Goal: Task Accomplishment & Management: Manage account settings

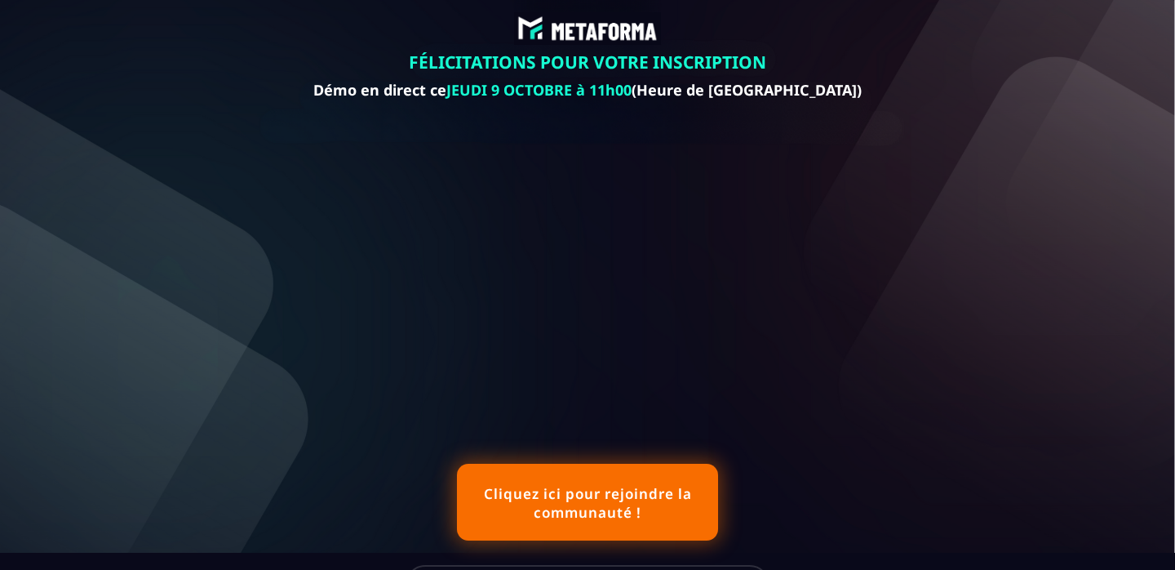
scroll to position [359, 0]
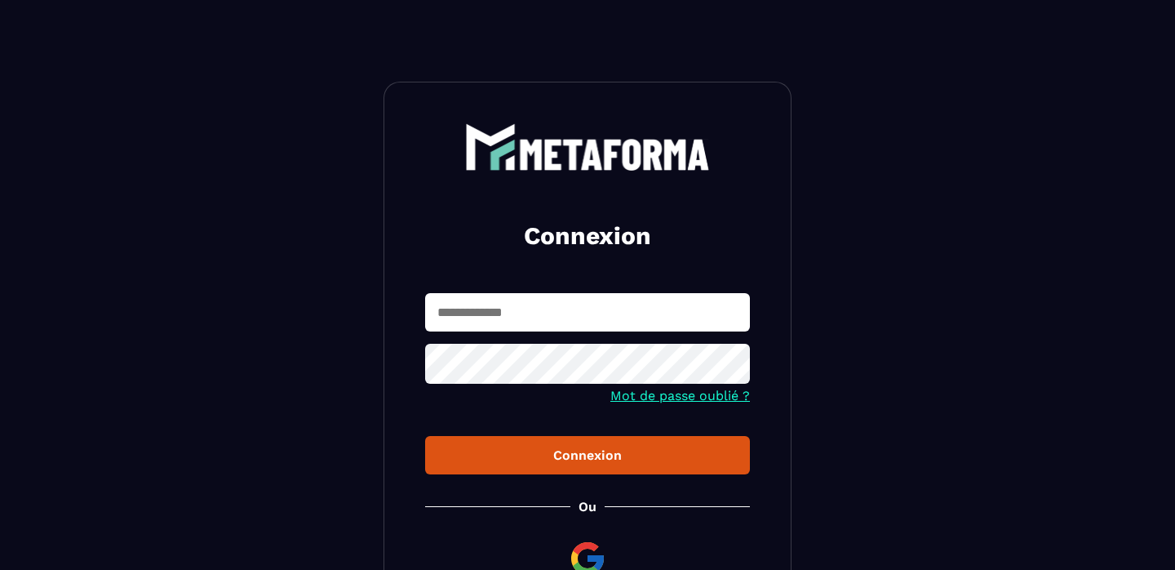
click at [476, 320] on input "text" at bounding box center [587, 312] width 325 height 38
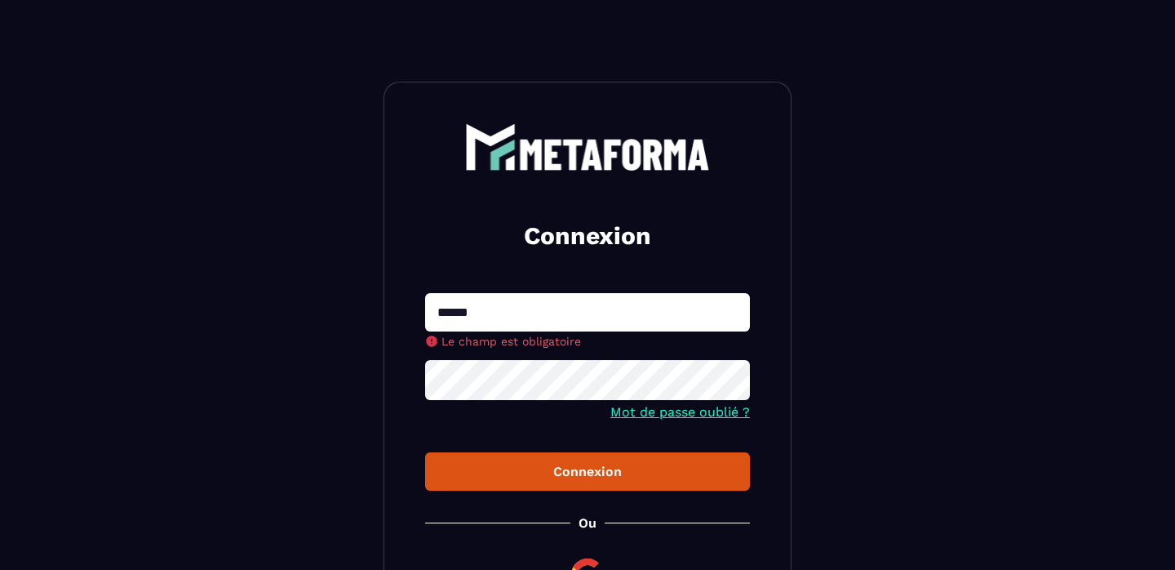
type input "**********"
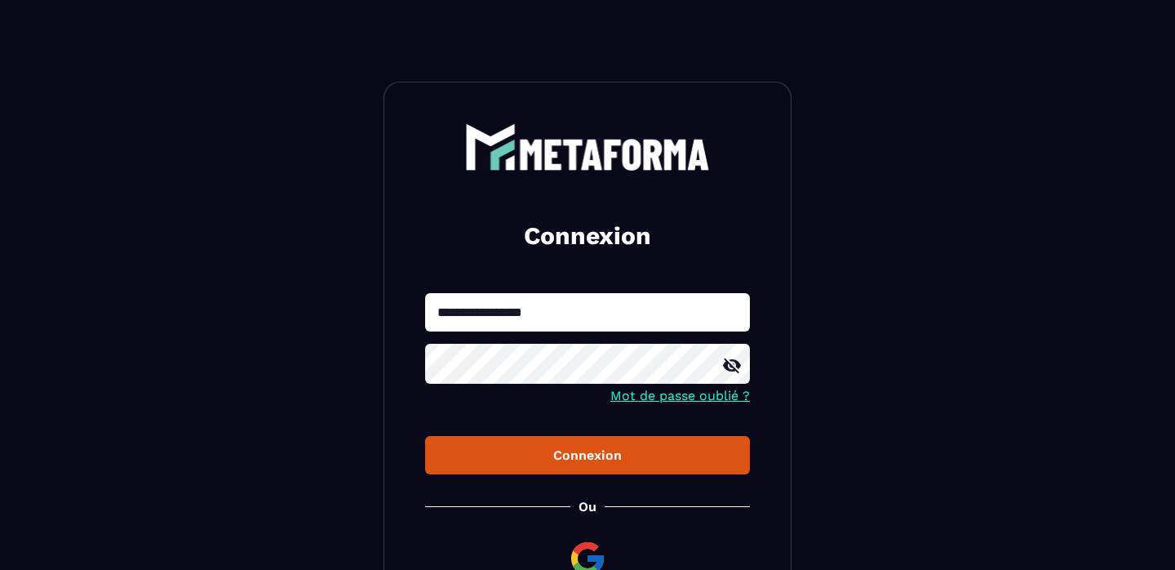
click at [554, 446] on button "Connexion" at bounding box center [587, 455] width 325 height 38
click at [554, 311] on input "text" at bounding box center [587, 312] width 325 height 38
type input "**********"
click at [736, 368] on icon at bounding box center [732, 366] width 20 height 20
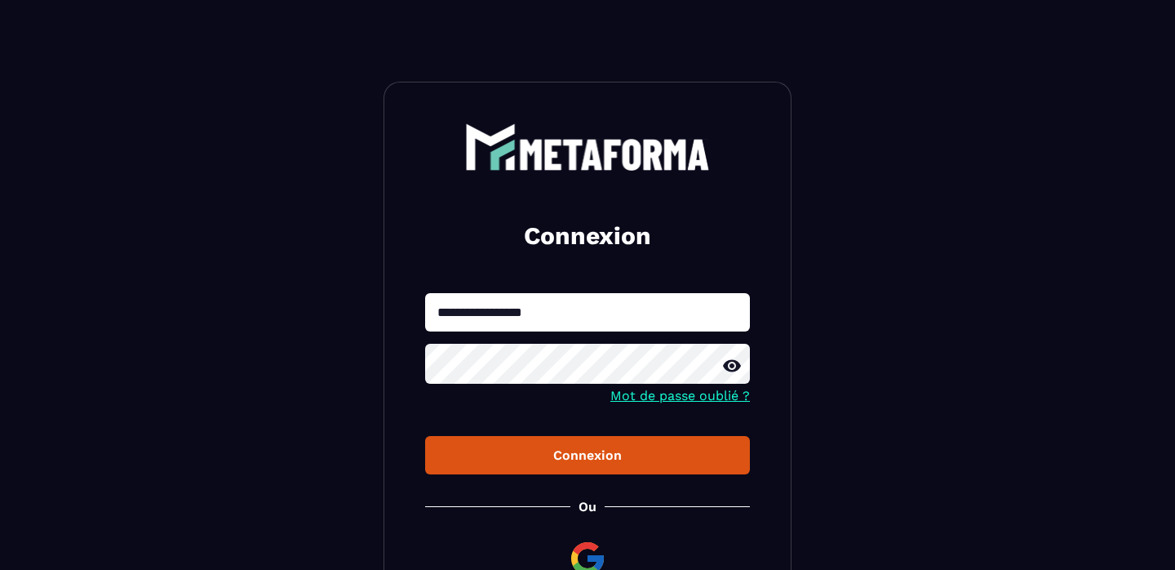
click at [595, 459] on div "Connexion" at bounding box center [587, 455] width 299 height 16
click at [486, 459] on button "Connexion" at bounding box center [587, 455] width 325 height 38
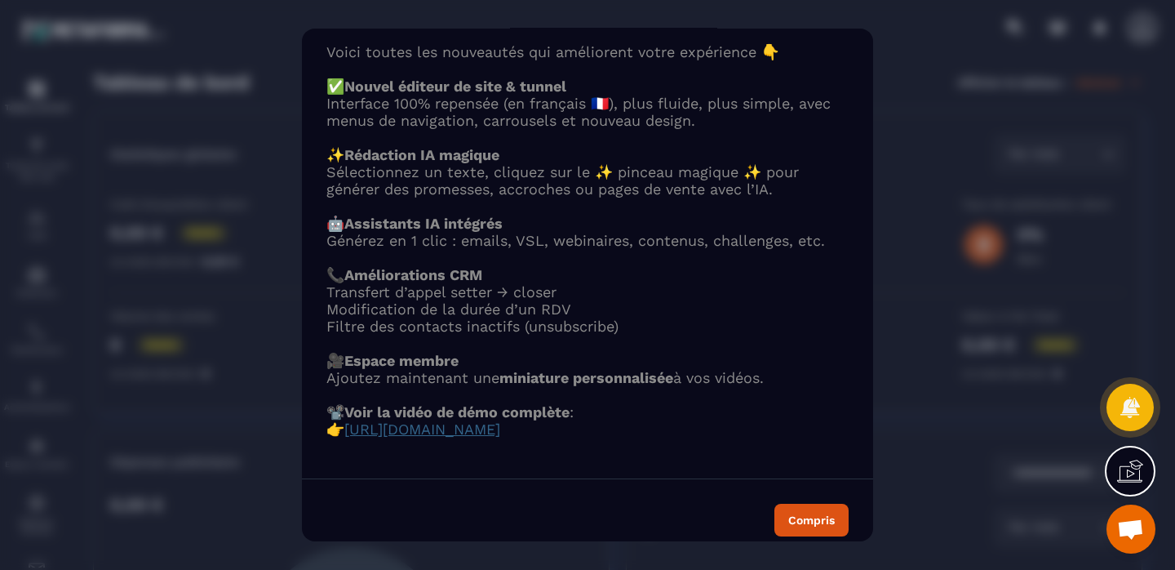
scroll to position [109, 0]
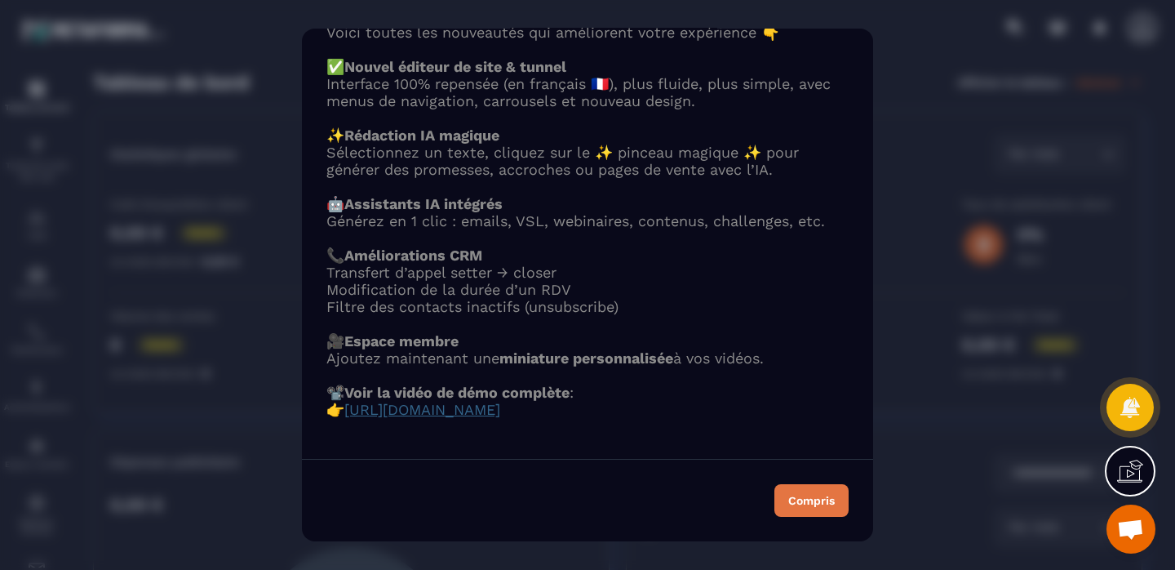
click at [794, 503] on div "Compris" at bounding box center [811, 500] width 47 height 11
